Goal: Task Accomplishment & Management: Use online tool/utility

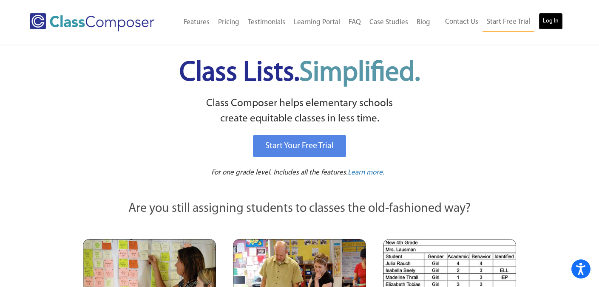
click at [541, 22] on link "Log In" at bounding box center [551, 21] width 24 height 17
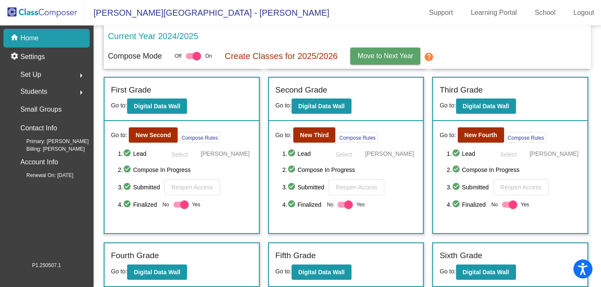
scroll to position [174, 0]
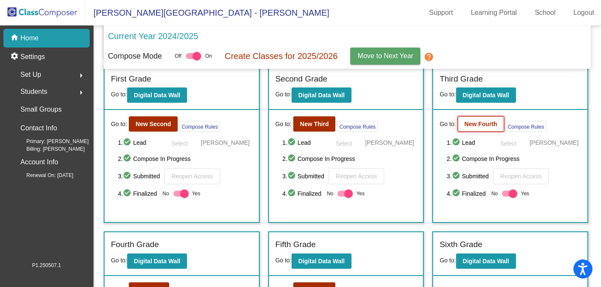
click at [477, 128] on b "New Fourth" at bounding box center [481, 124] width 33 height 7
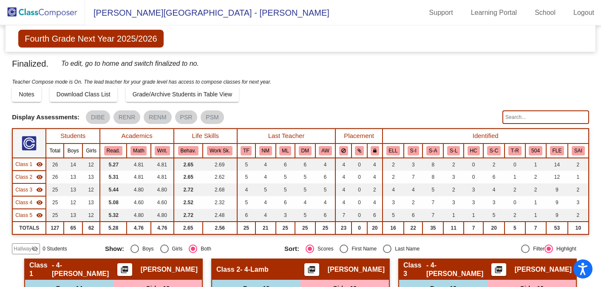
click at [515, 121] on input "text" at bounding box center [545, 118] width 87 height 14
type input "[PERSON_NAME]"
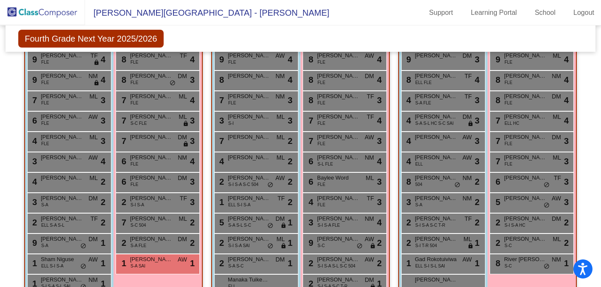
scroll to position [285, 0]
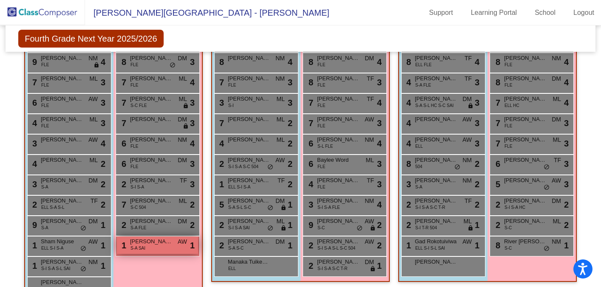
click at [139, 253] on div "1 [PERSON_NAME] S-A SAI AW lock do_not_disturb_alt 1" at bounding box center [157, 245] width 81 height 17
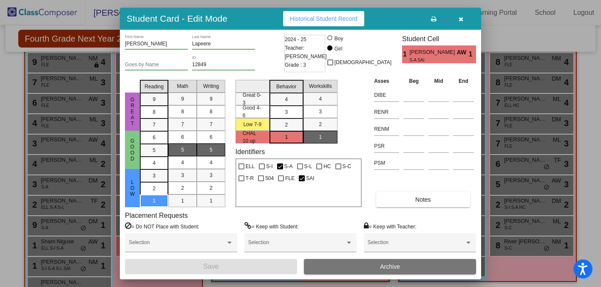
scroll to position [0, 0]
click at [460, 20] on icon "button" at bounding box center [461, 19] width 5 height 6
